Goal: Transaction & Acquisition: Obtain resource

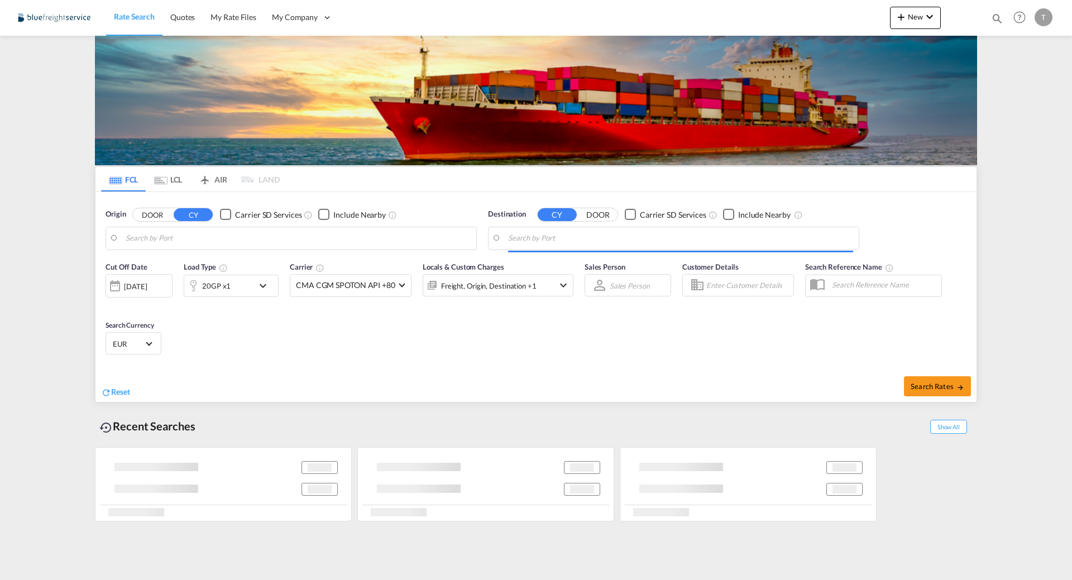
click at [229, 236] on body "Rate Search Quotes My Rate Files My Company Customers Users" at bounding box center [536, 290] width 1072 height 580
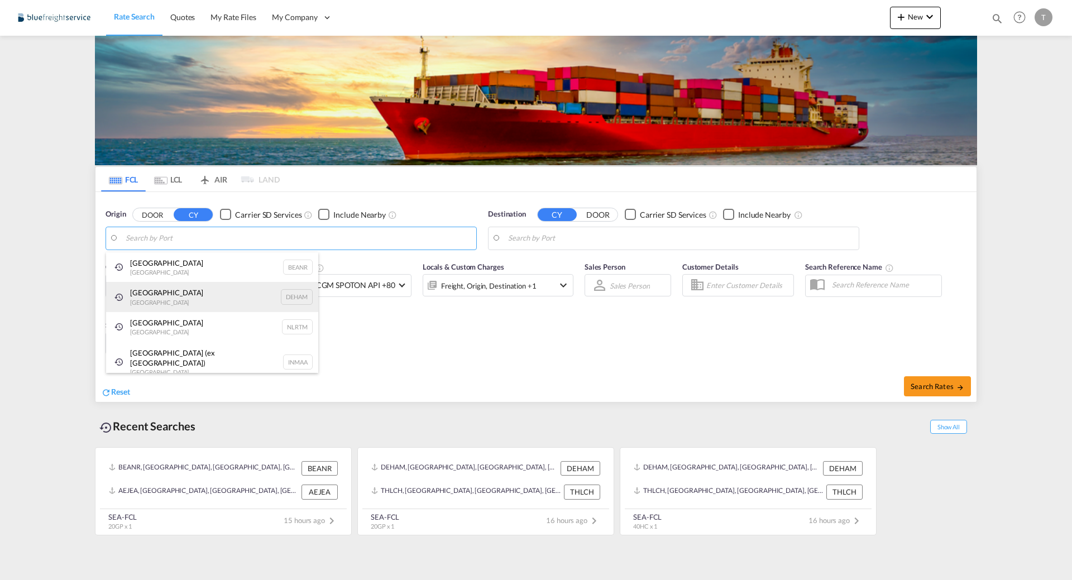
click at [232, 303] on div "[GEOGRAPHIC_DATA] [GEOGRAPHIC_DATA] DEHAM" at bounding box center [212, 297] width 212 height 30
type input "[GEOGRAPHIC_DATA], [GEOGRAPHIC_DATA]"
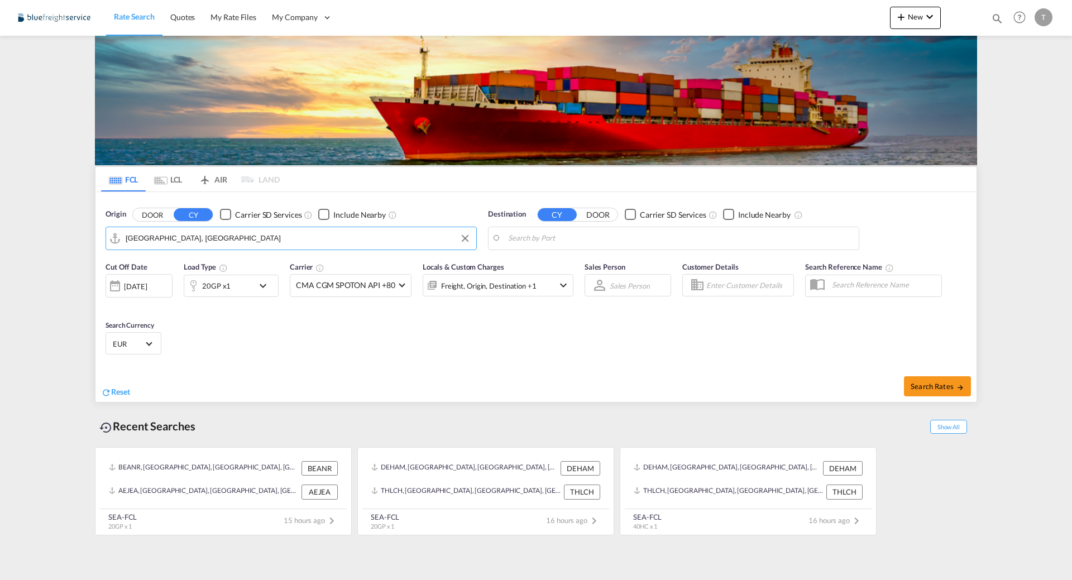
click at [569, 239] on body "Rate Search Quotes My Rate Files My Company Customers Users" at bounding box center [536, 290] width 1072 height 580
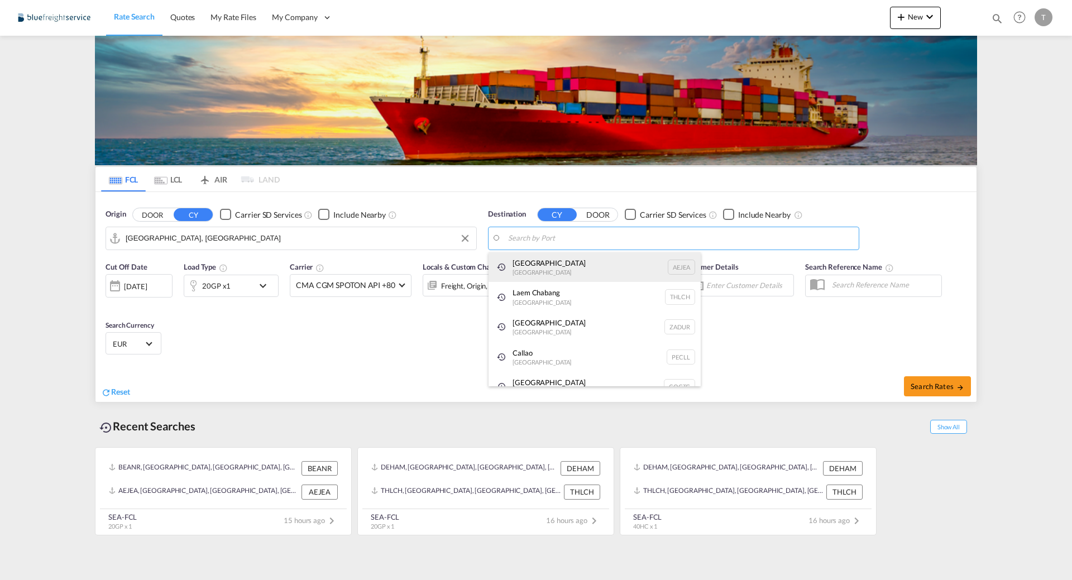
click at [561, 263] on div "[GEOGRAPHIC_DATA] [GEOGRAPHIC_DATA]" at bounding box center [595, 267] width 212 height 30
type input "[GEOGRAPHIC_DATA], [GEOGRAPHIC_DATA]"
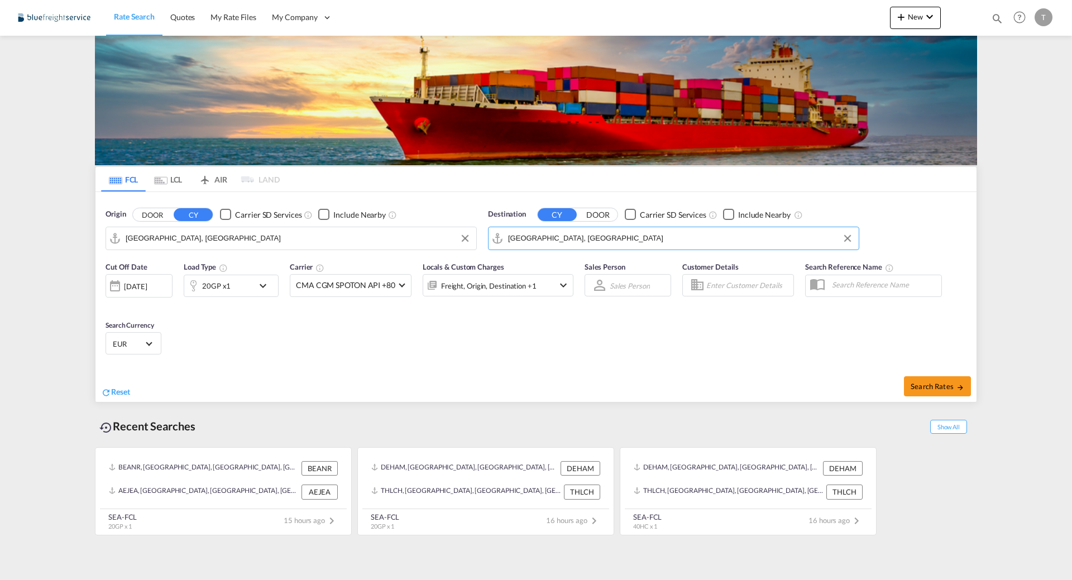
click at [221, 294] on div "20GP x1" at bounding box center [216, 286] width 28 height 16
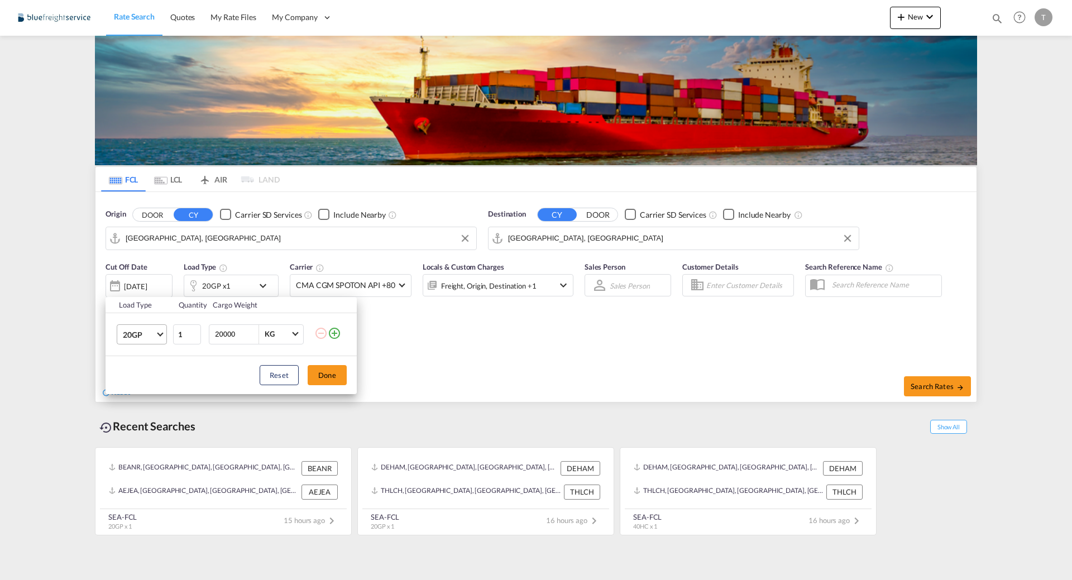
click at [142, 334] on span "20GP" at bounding box center [139, 334] width 32 height 11
click at [151, 365] on md-option "40GP" at bounding box center [152, 361] width 76 height 27
click at [337, 381] on button "Done" at bounding box center [327, 375] width 39 height 20
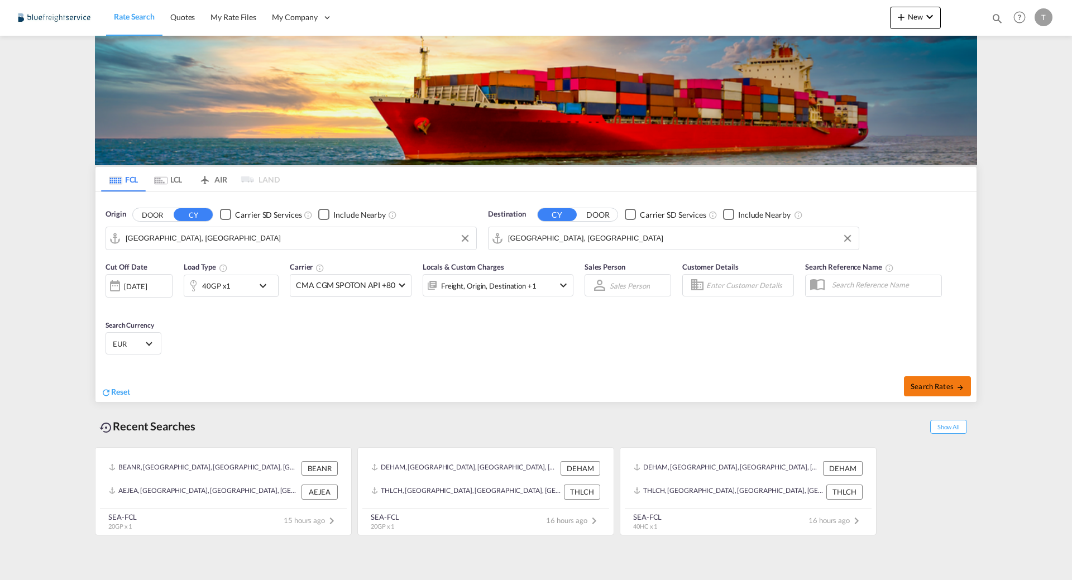
click at [933, 390] on span "Search Rates" at bounding box center [938, 386] width 54 height 9
type input "DEHAM to AEJEA / [DATE]"
